Goal: Information Seeking & Learning: Learn about a topic

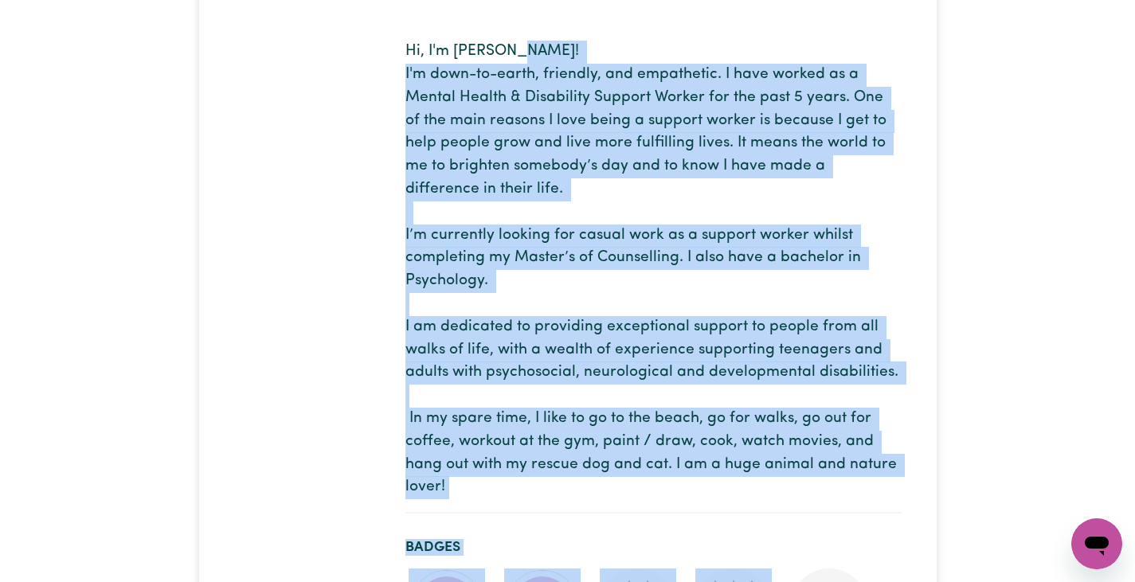
scroll to position [393, 0]
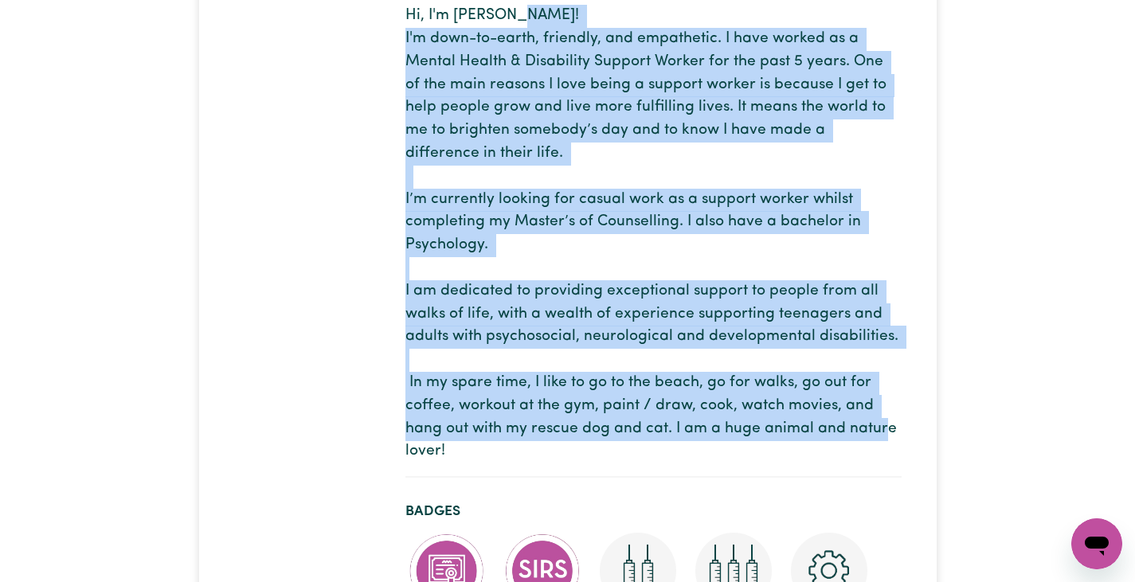
drag, startPoint x: 405, startPoint y: 214, endPoint x: 722, endPoint y: 450, distance: 395.0
copy p "I'm down-to-earth, friendly, and empathetic. I have worked as a Mental Health &…"
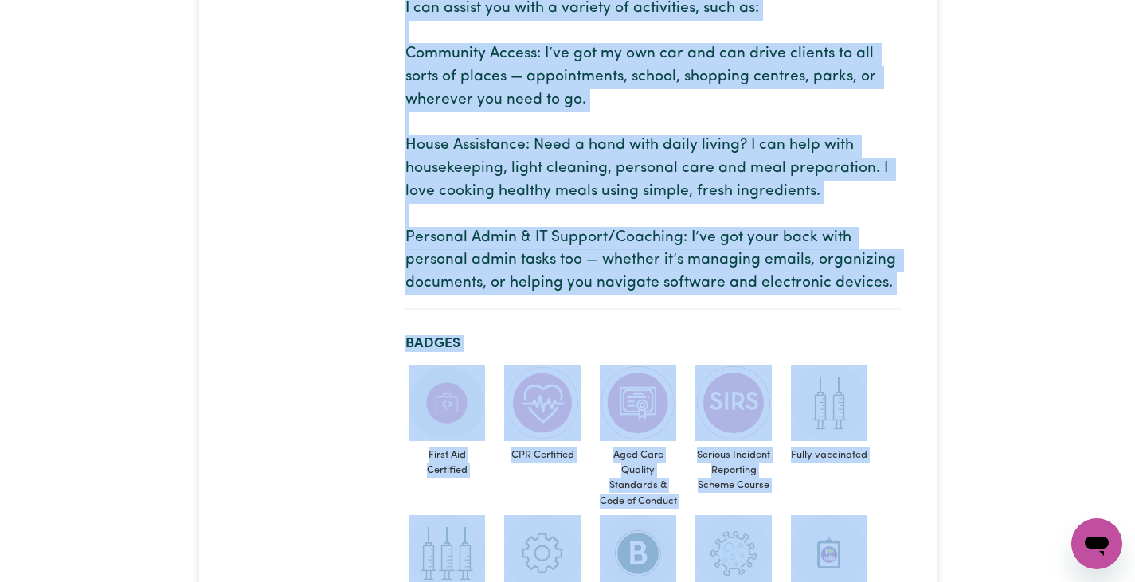
scroll to position [506, 0]
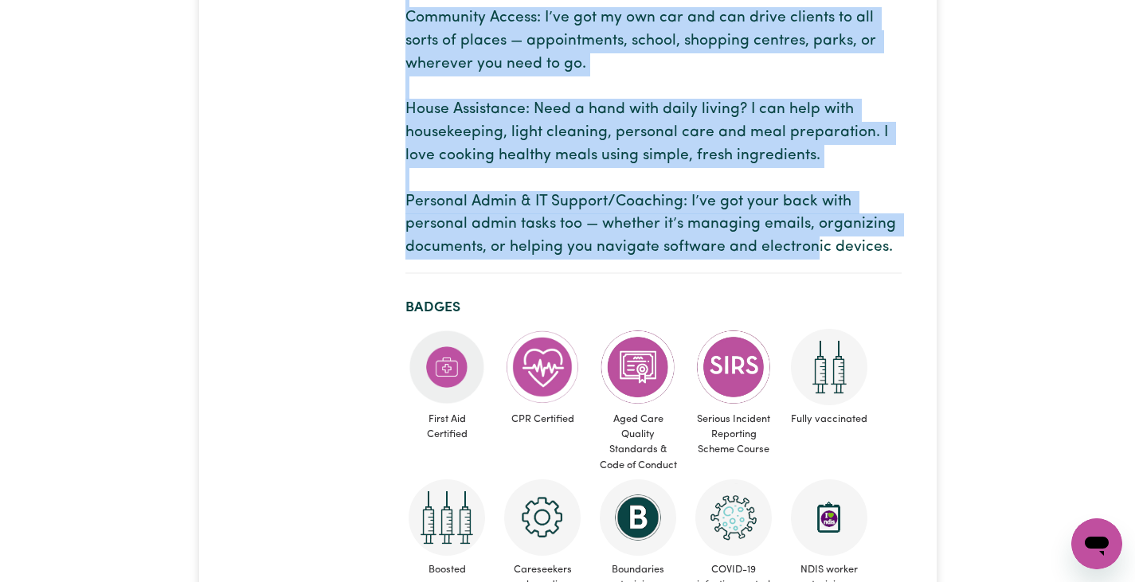
drag, startPoint x: 455, startPoint y: 221, endPoint x: 906, endPoint y: 252, distance: 452.7
copy p "Hi there! I’m [PERSON_NAME], [DEMOGRAPHIC_DATA] — a very active, open-minded, p…"
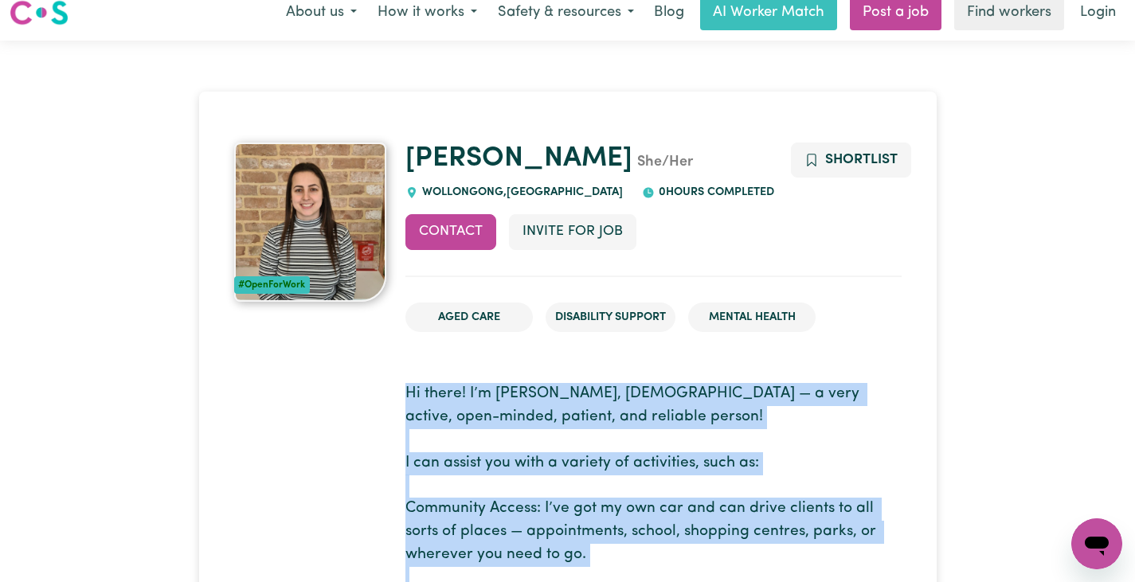
scroll to position [14, 0]
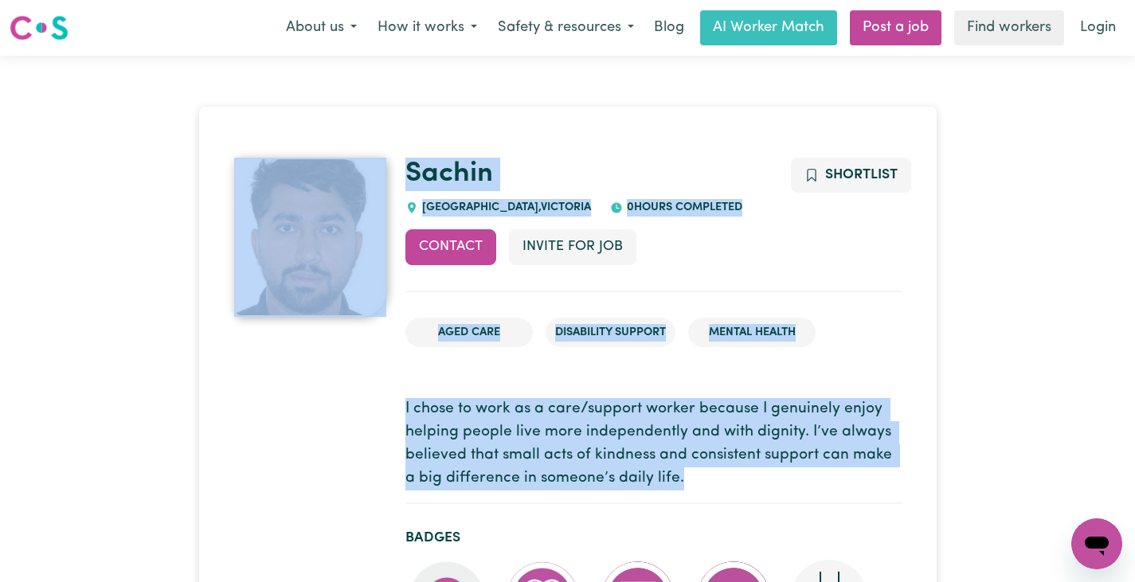
drag, startPoint x: 666, startPoint y: 480, endPoint x: 381, endPoint y: 413, distance: 292.8
copy div "Sachin CRANBOURNE EAST , Victoria 0 hours completed Contact Invite for Job Shor…"
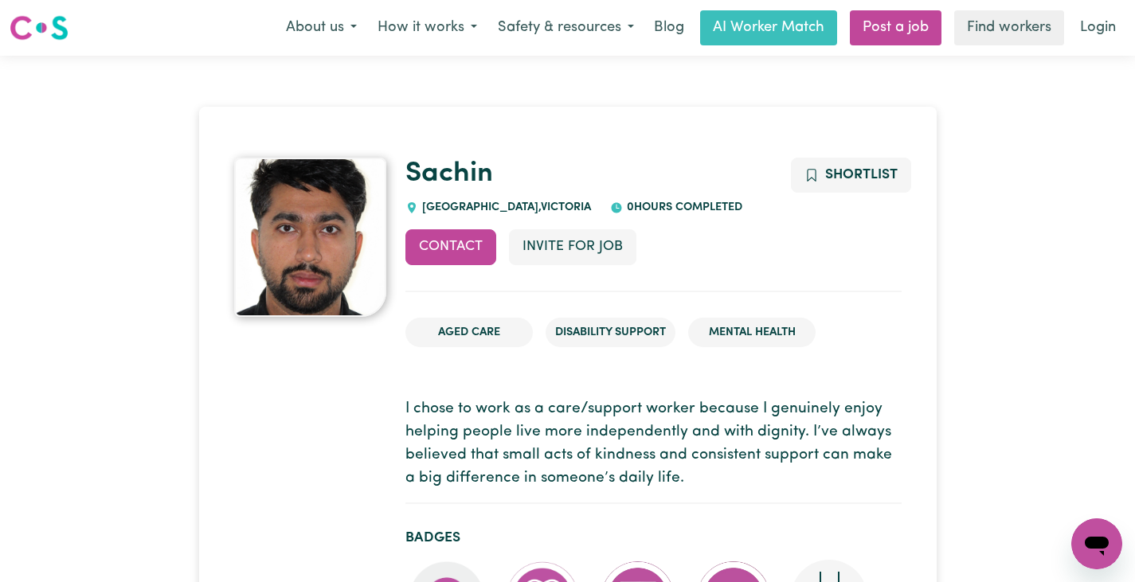
click at [593, 164] on h1 "Sachin" at bounding box center [653, 174] width 496 height 33
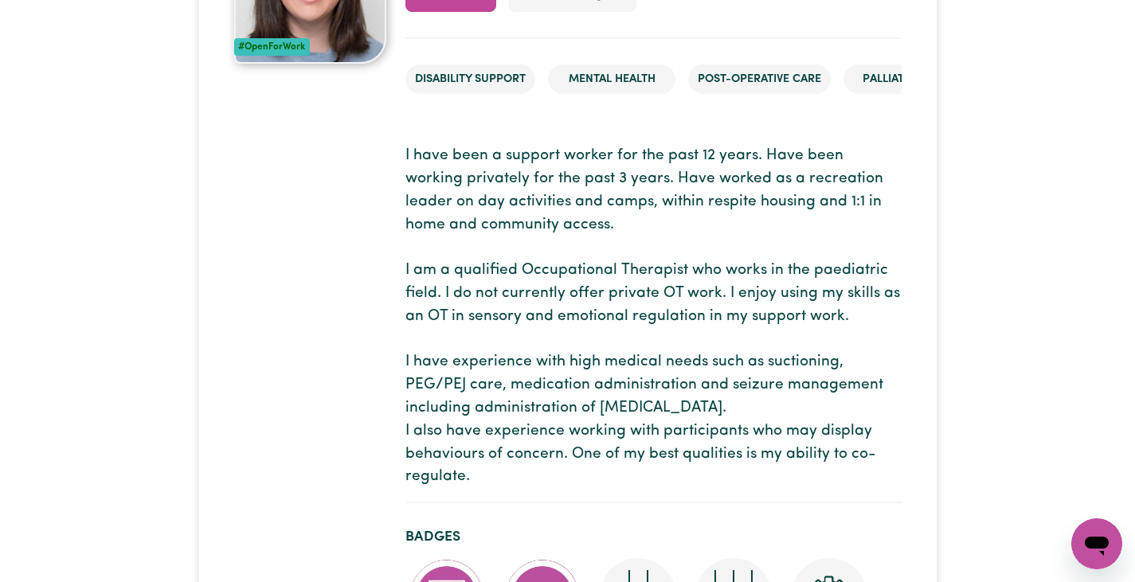
scroll to position [303, 0]
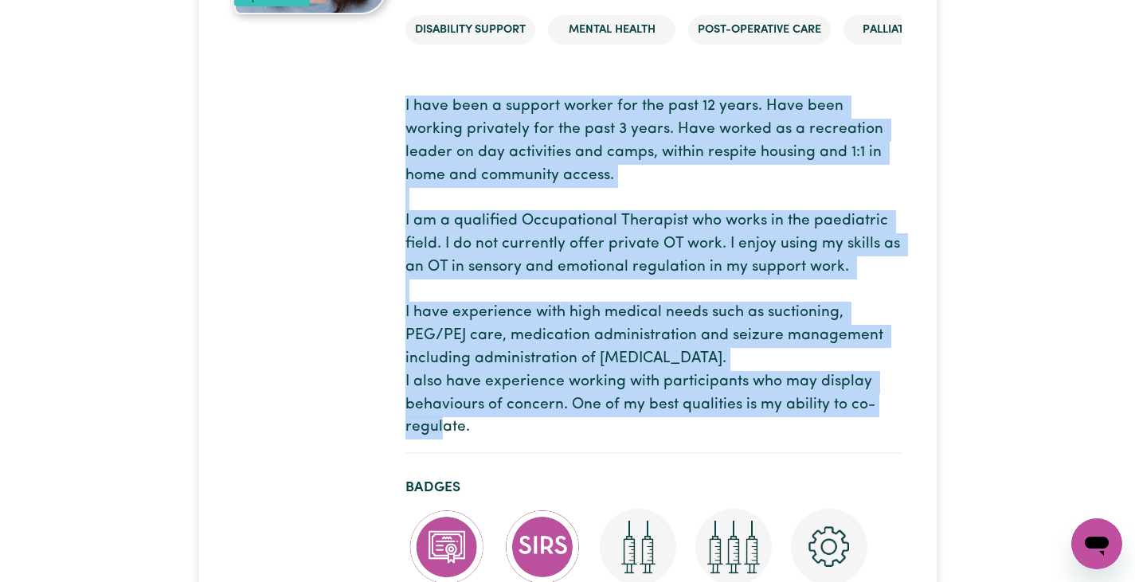
drag, startPoint x: 405, startPoint y: 102, endPoint x: 669, endPoint y: 420, distance: 414.0
click at [669, 420] on p "I have been a support worker for the past 12 years. Have been working privately…" at bounding box center [653, 268] width 496 height 344
copy p "I have been a support worker for the past 12 years. Have been working privately…"
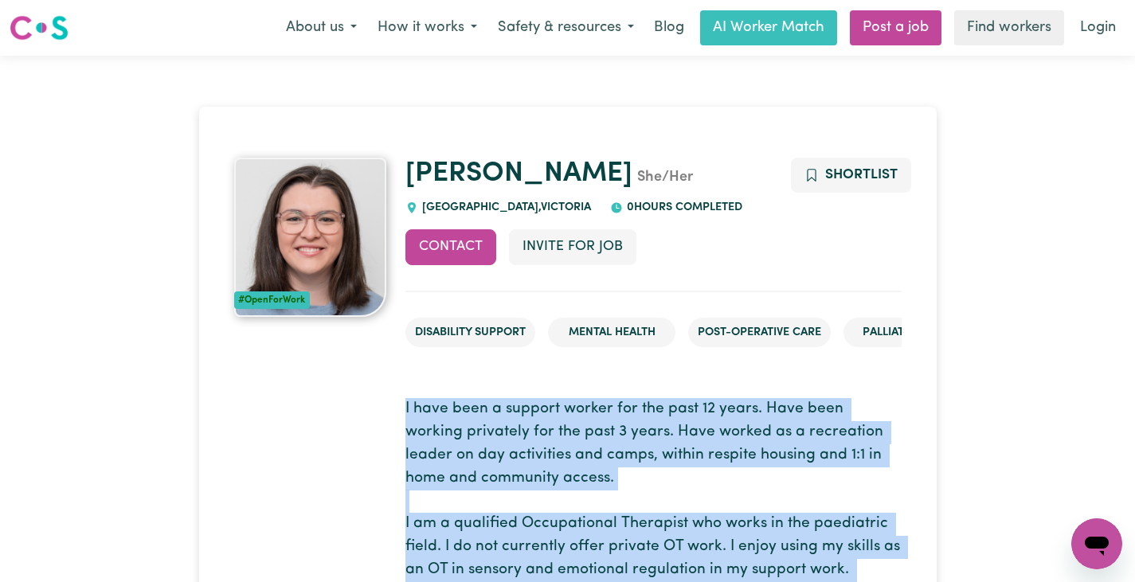
scroll to position [21, 0]
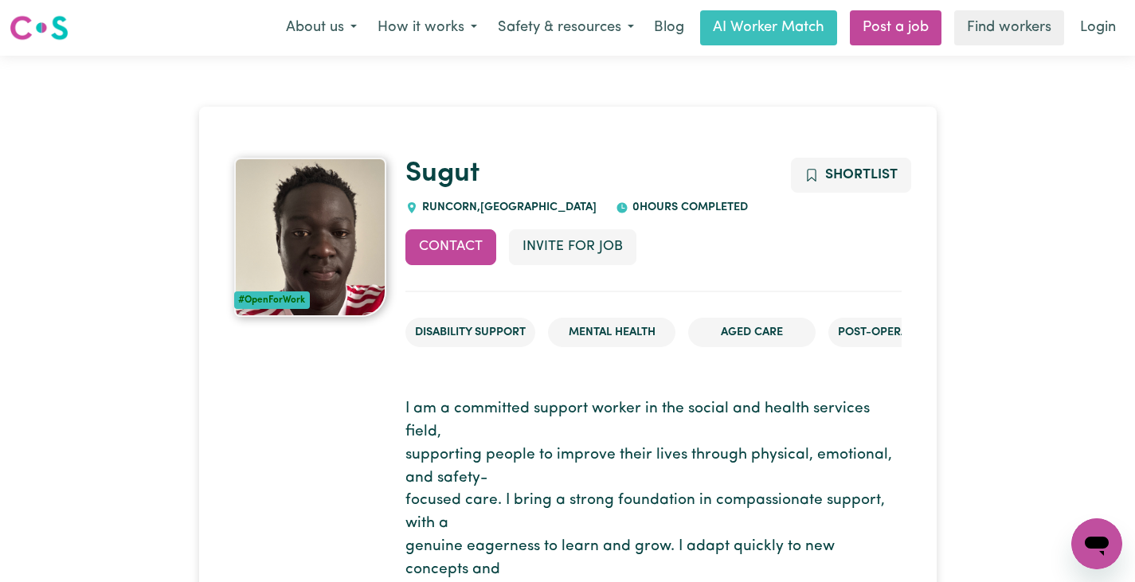
click at [374, 2] on nav "Menu About us How it works Safety & resources Blog AI Worker Match Post a job F…" at bounding box center [567, 28] width 1135 height 56
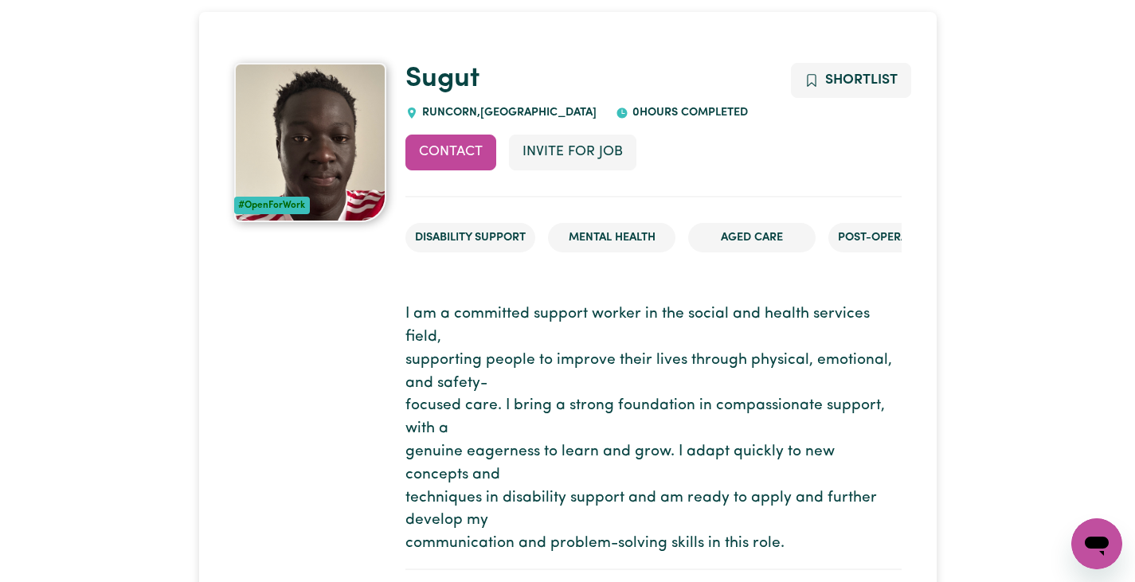
scroll to position [214, 0]
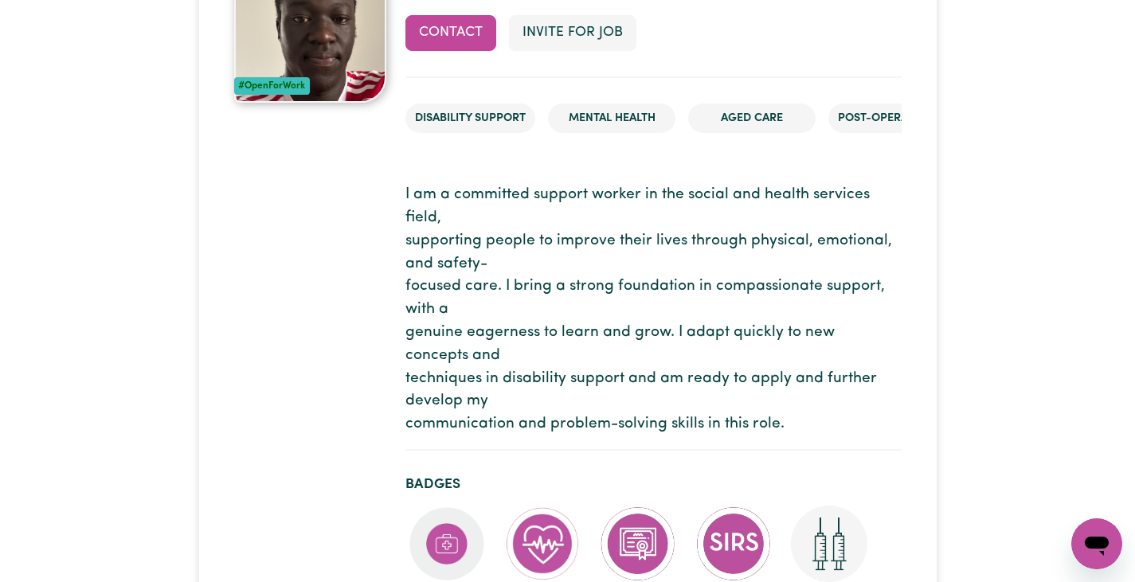
drag, startPoint x: 407, startPoint y: 190, endPoint x: 867, endPoint y: 404, distance: 507.4
click at [843, 419] on p "I am a committed support worker in the social and health services field, suppor…" at bounding box center [653, 310] width 496 height 252
copy p "I am a committed support worker in the social and health services field, suppor…"
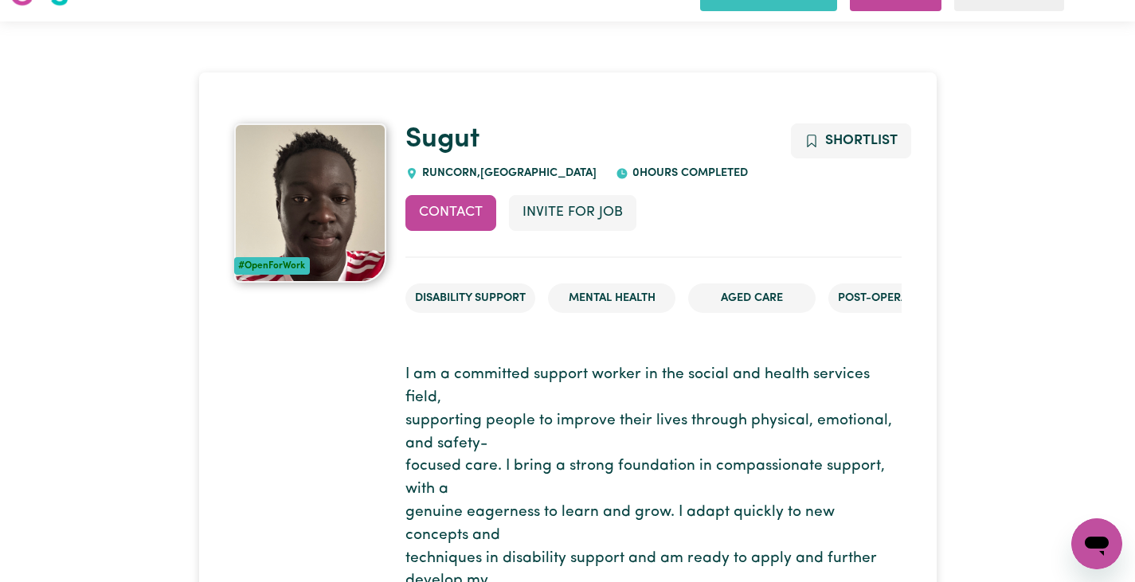
scroll to position [0, 0]
